Goal: Information Seeking & Learning: Find specific fact

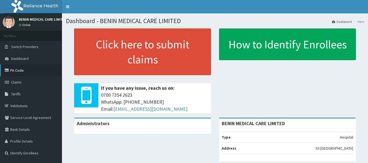
click at [39, 72] on link "PA Code" at bounding box center [31, 71] width 62 height 12
click at [23, 95] on link "Tariffs" at bounding box center [31, 94] width 62 height 12
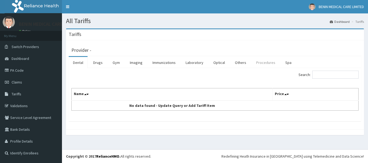
click at [267, 61] on link "Procedures" at bounding box center [266, 62] width 28 height 11
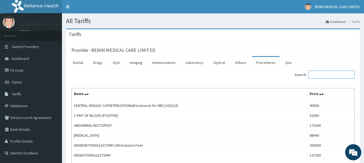
click at [320, 75] on input "Search:" at bounding box center [331, 75] width 46 height 8
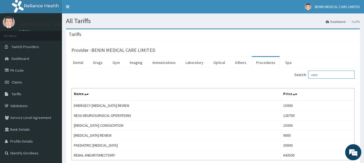
type input "neur"
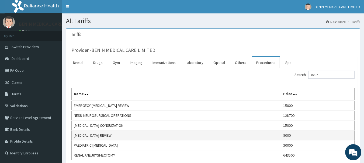
click at [83, 138] on td "NEUROLOGIST REVIEW" at bounding box center [176, 136] width 209 height 10
copy td "NEUROLOGIST REVIEW"
